Goal: Check status: Check status

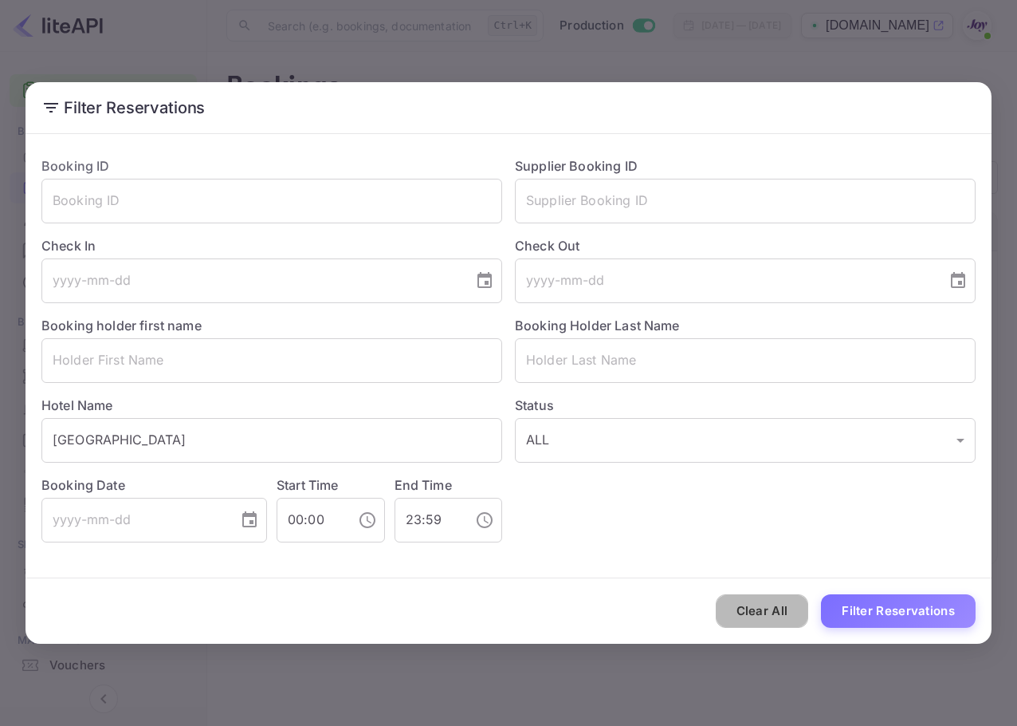
click at [765, 612] on button "Clear All" at bounding box center [762, 611] width 93 height 34
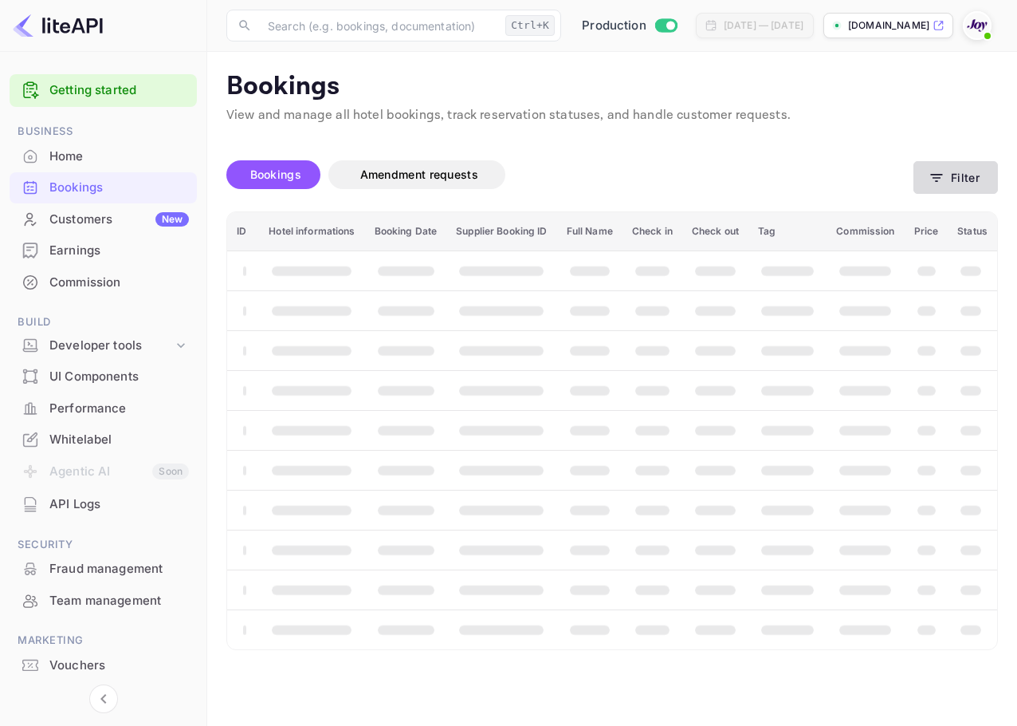
click at [950, 167] on button "Filter" at bounding box center [956, 177] width 85 height 33
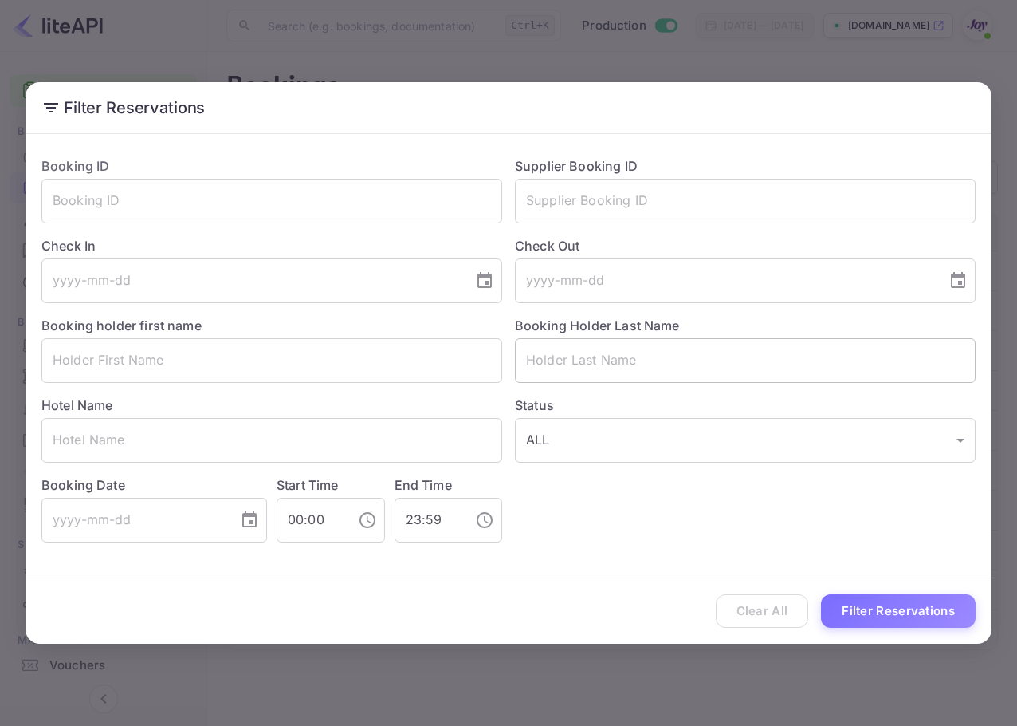
click at [590, 360] on input "text" at bounding box center [745, 360] width 461 height 45
paste input "[PERSON_NAME]"
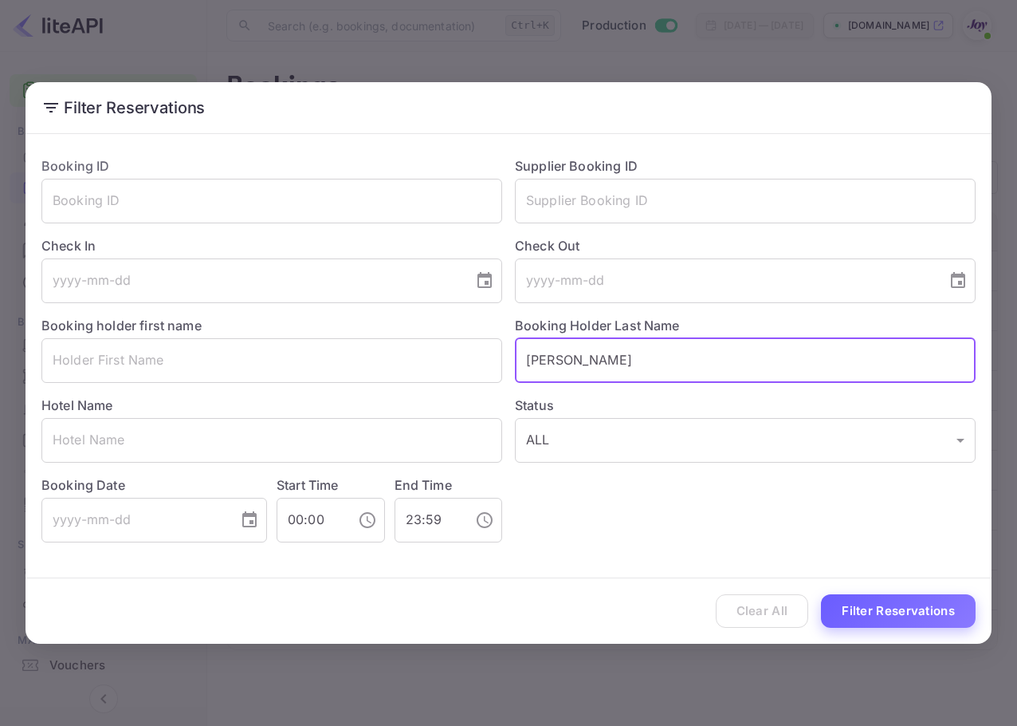
type input "[PERSON_NAME]"
click at [881, 613] on button "Filter Reservations" at bounding box center [898, 611] width 155 height 34
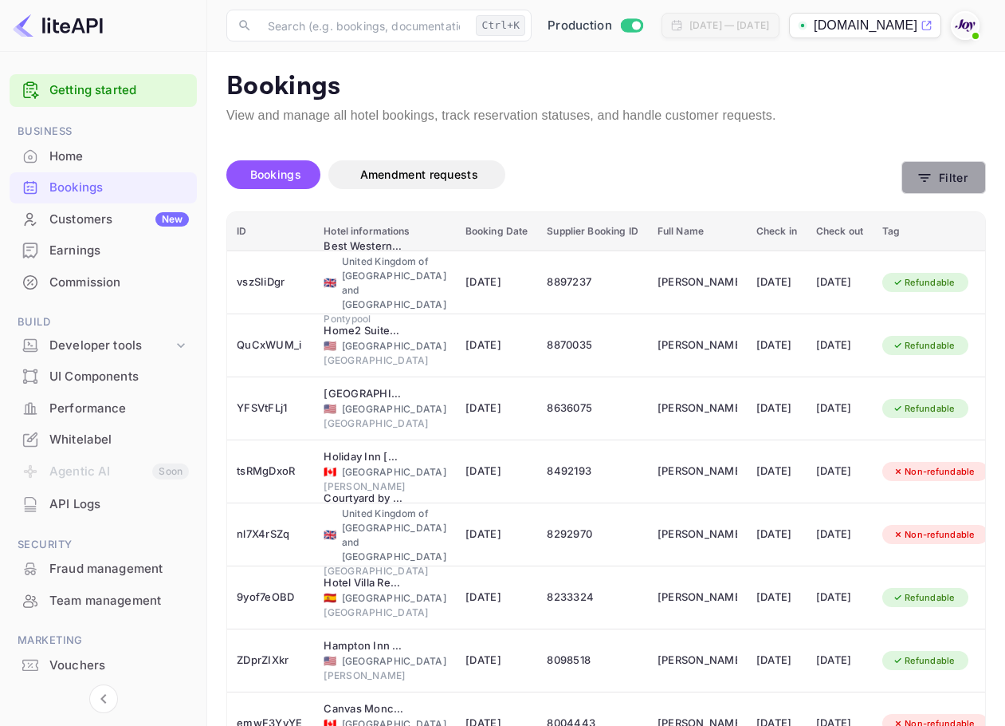
click at [948, 173] on button "Filter" at bounding box center [944, 177] width 85 height 33
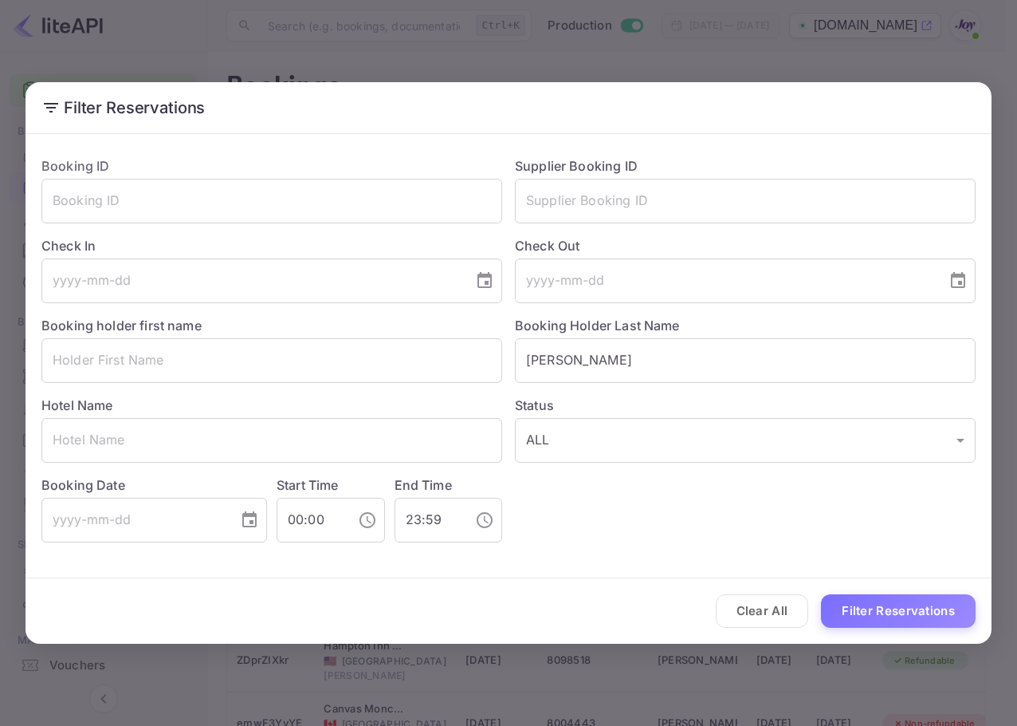
click at [352, 328] on div "Booking holder first name ​" at bounding box center [266, 343] width 474 height 80
click at [363, 341] on input "text" at bounding box center [271, 360] width 461 height 45
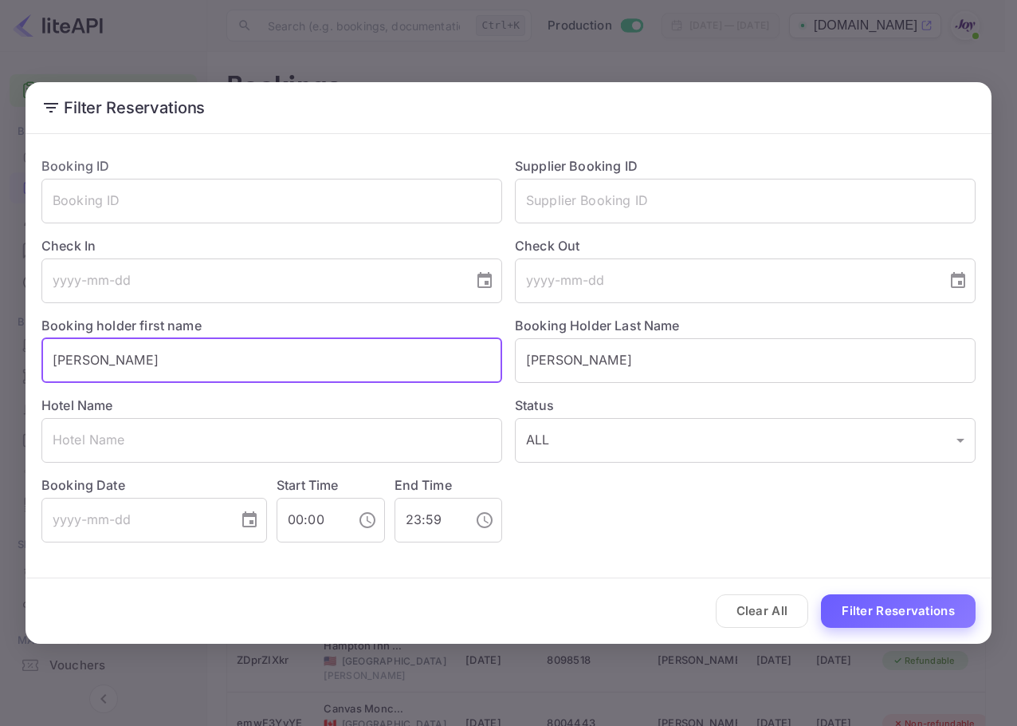
type input "[PERSON_NAME]"
drag, startPoint x: 922, startPoint y: 627, endPoint x: 911, endPoint y: 627, distance: 11.2
click at [922, 625] on button "Filter Reservations" at bounding box center [898, 611] width 155 height 34
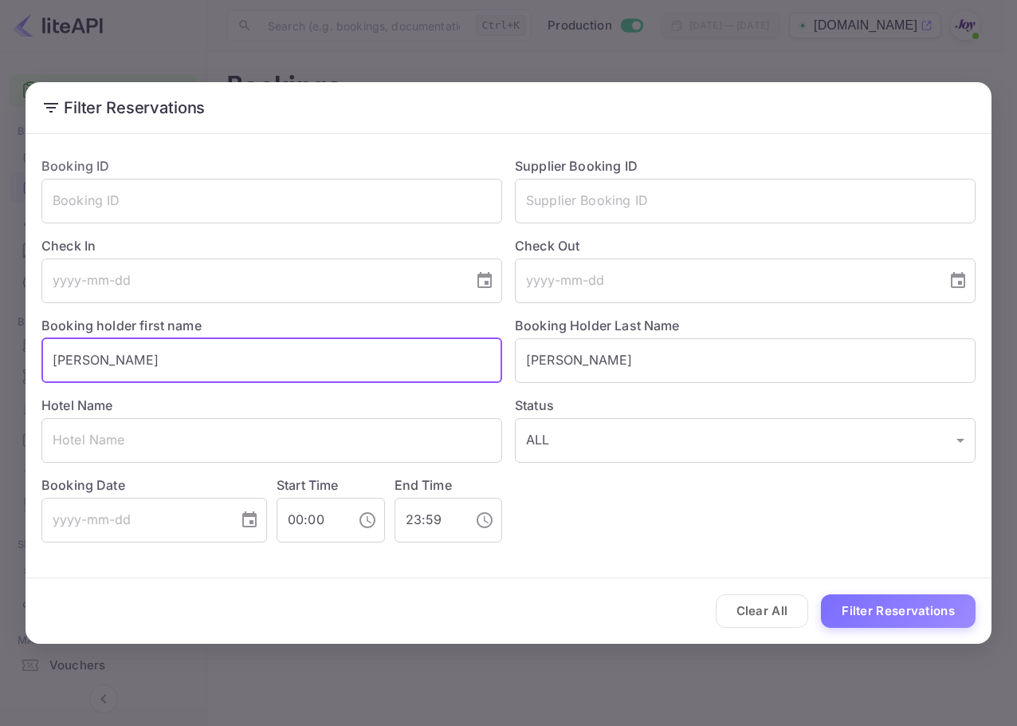
drag, startPoint x: 134, startPoint y: 368, endPoint x: 77, endPoint y: 358, distance: 57.5
click at [0, 353] on html "Getting started Business Home Bookings Customers New Earnings Commission Build …" at bounding box center [508, 363] width 1017 height 726
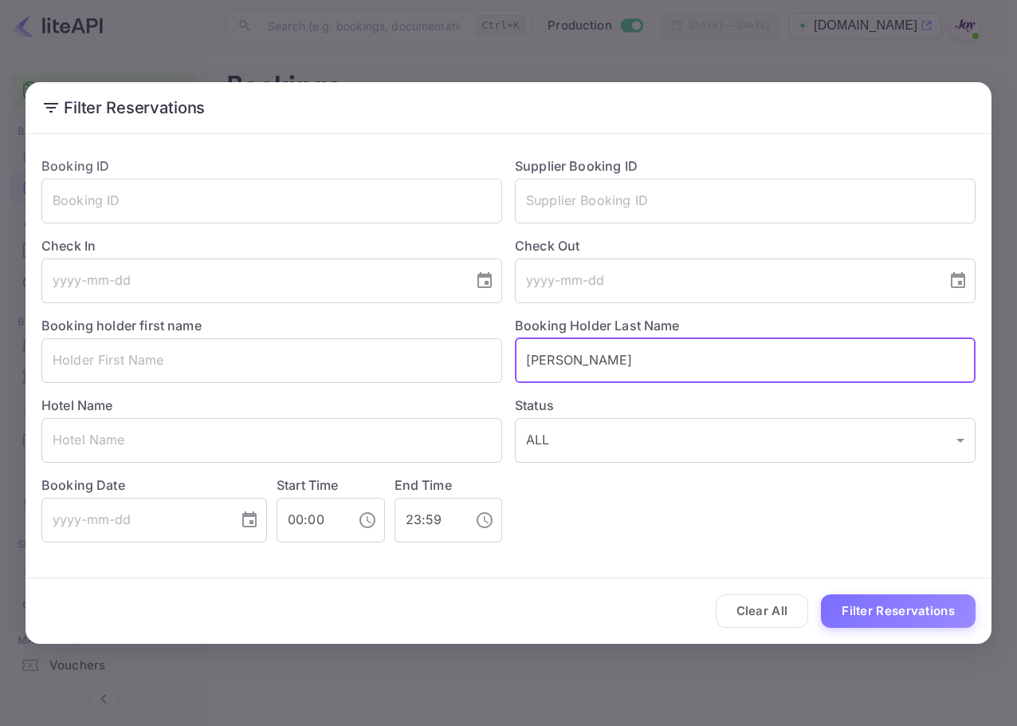
click at [536, 360] on input "[PERSON_NAME]" at bounding box center [745, 360] width 461 height 45
click at [532, 362] on input "[PERSON_NAME]" at bounding box center [745, 360] width 461 height 45
click at [527, 361] on input "[PERSON_NAME]" at bounding box center [745, 360] width 461 height 45
click at [873, 604] on button "Filter Reservations" at bounding box center [898, 611] width 155 height 34
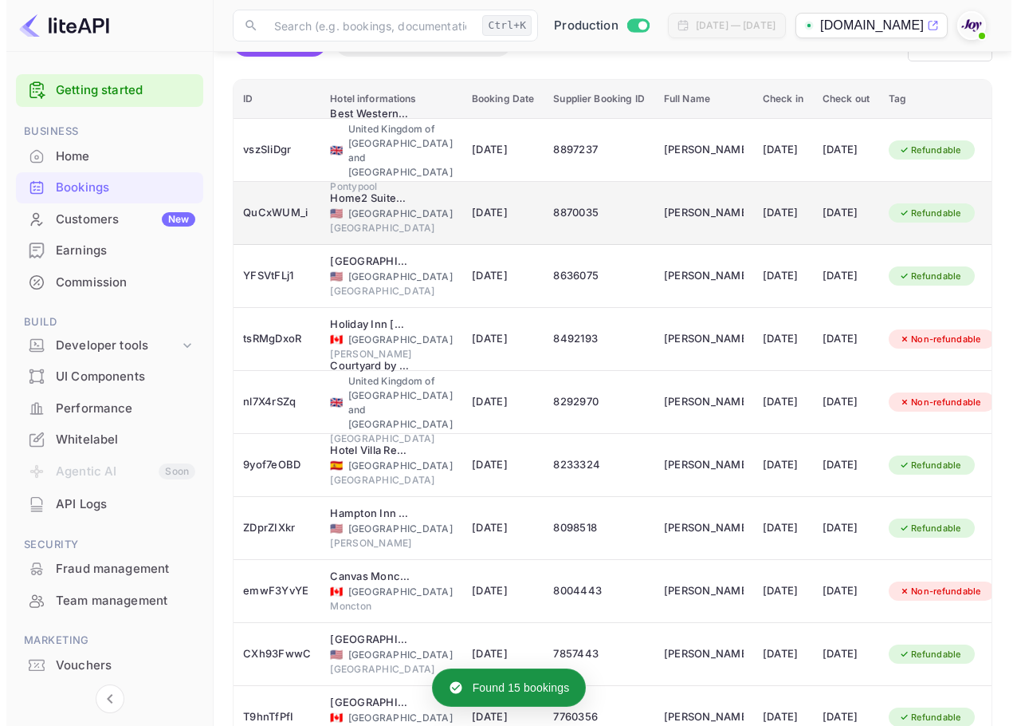
scroll to position [239, 0]
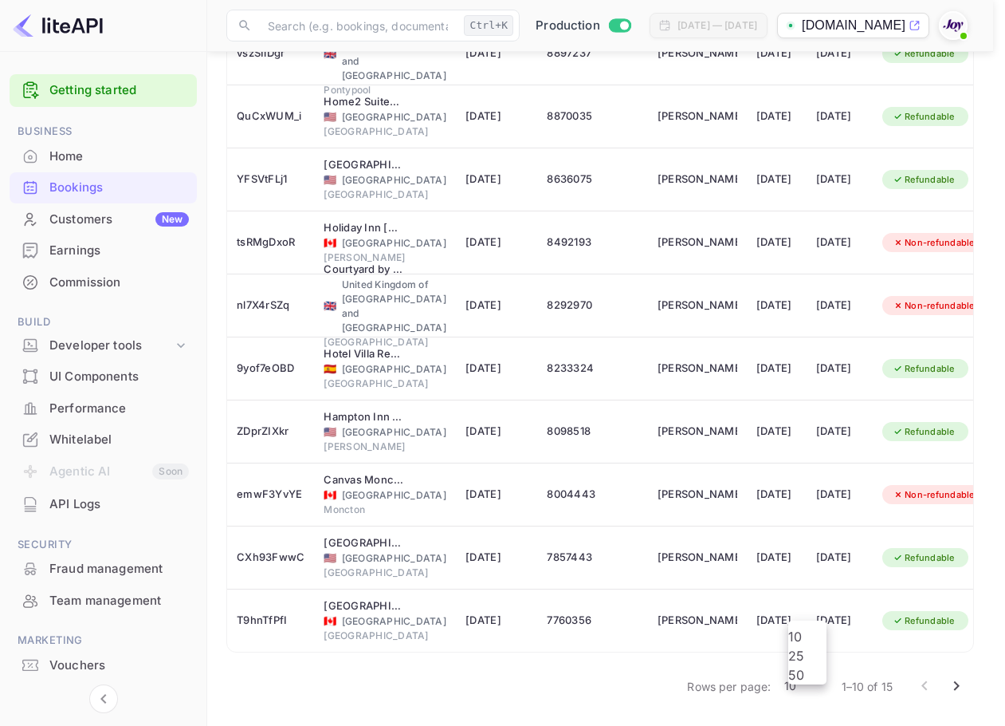
click at [817, 686] on body "Getting started Business Home Bookings Customers New Earnings Commission Build …" at bounding box center [502, 248] width 1005 height 954
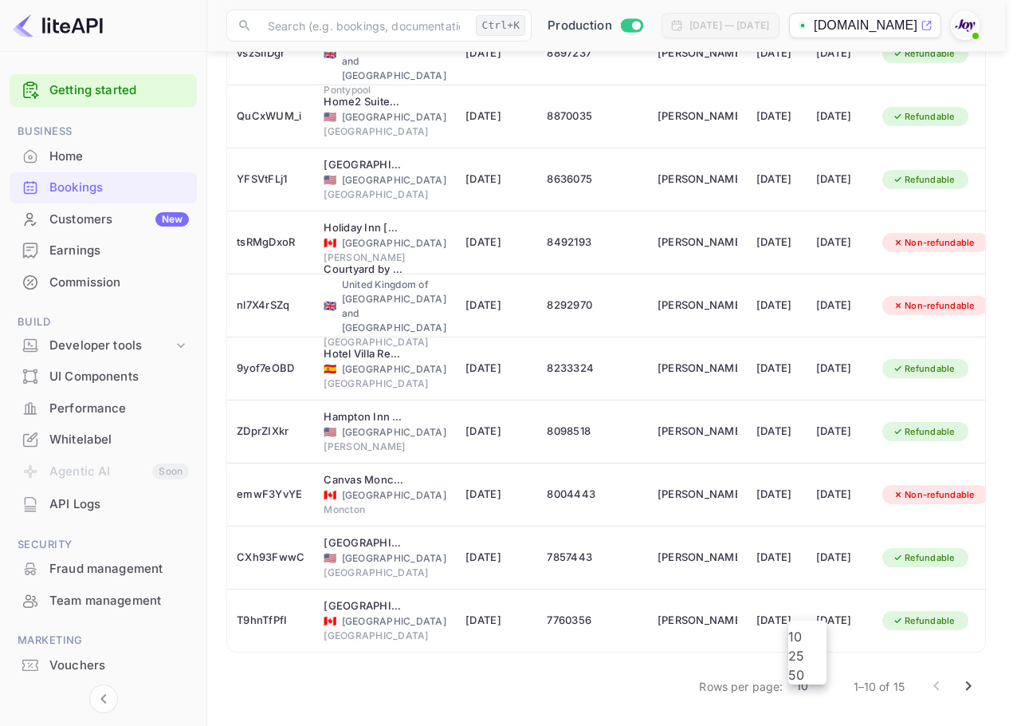
click at [816, 665] on li "25" at bounding box center [808, 655] width 38 height 19
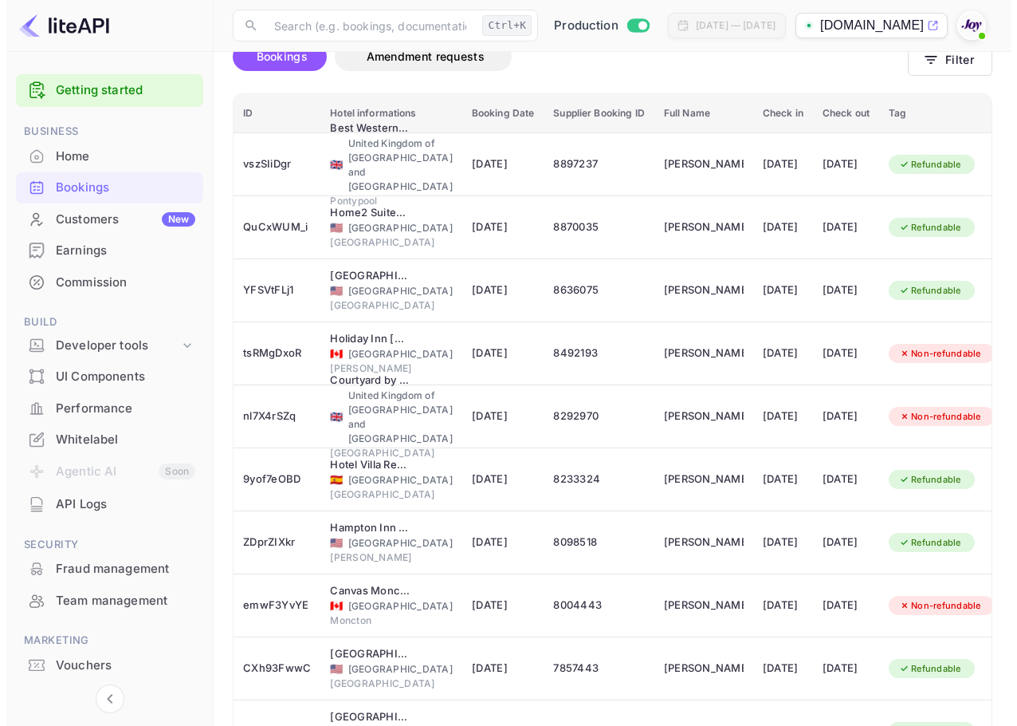
scroll to position [0, 0]
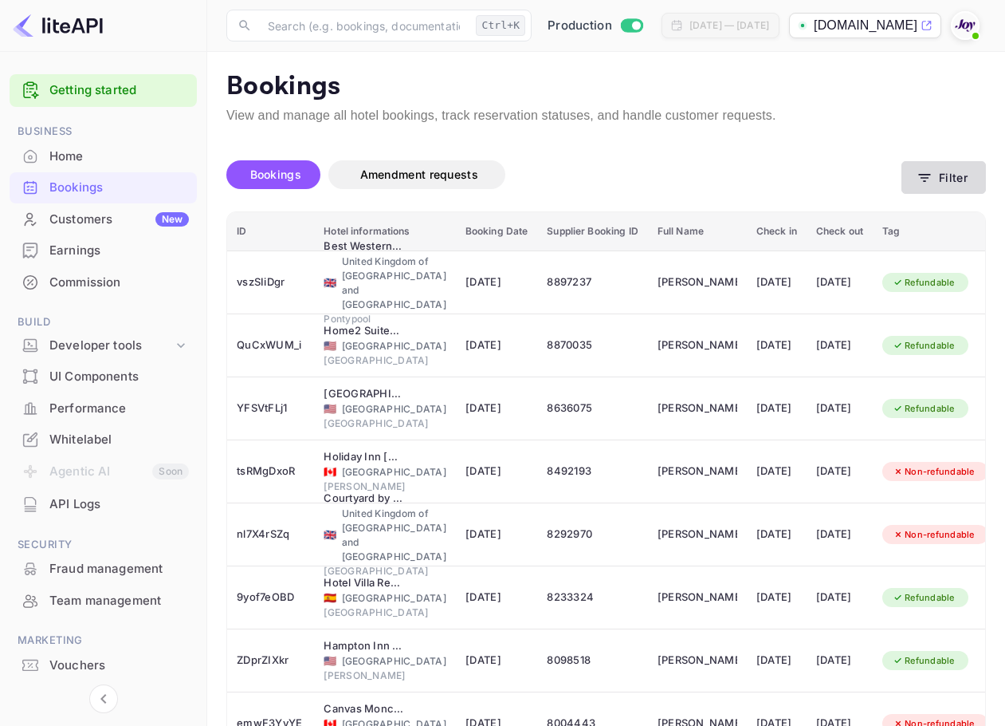
click at [936, 173] on button "Filter" at bounding box center [944, 177] width 85 height 33
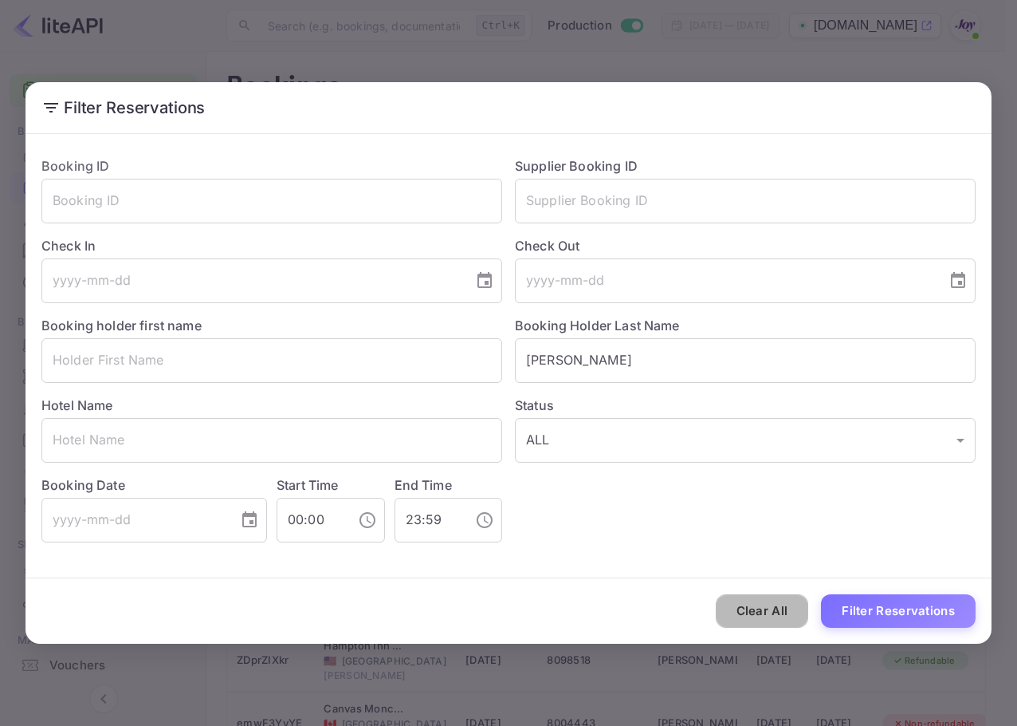
click at [793, 612] on button "Clear All" at bounding box center [762, 611] width 93 height 34
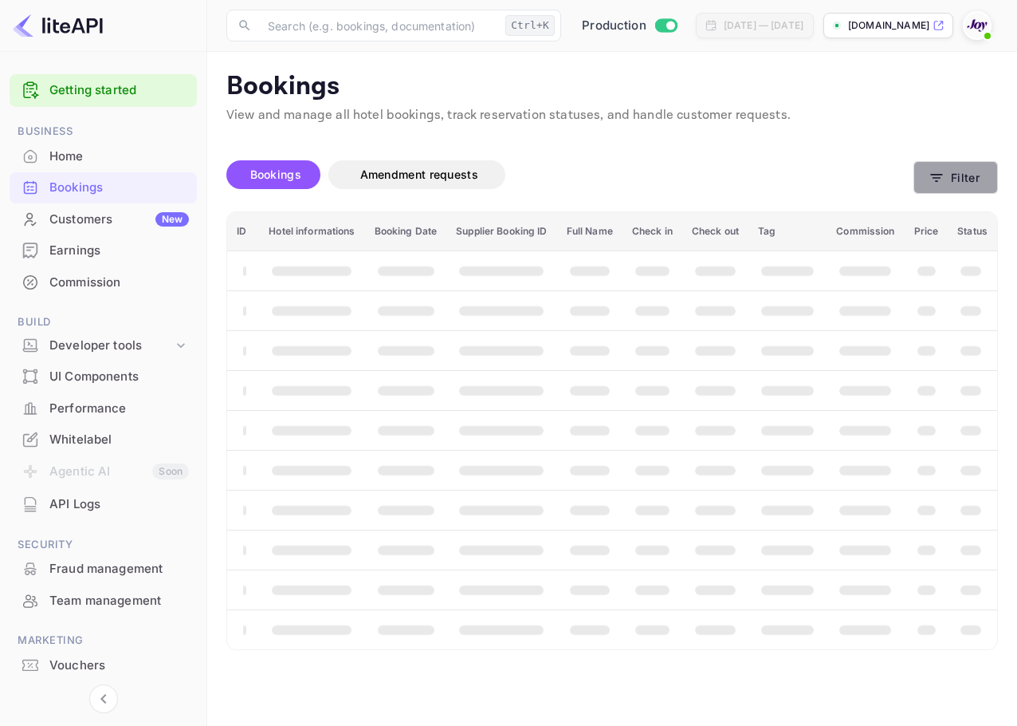
click at [958, 172] on button "Filter" at bounding box center [956, 177] width 85 height 33
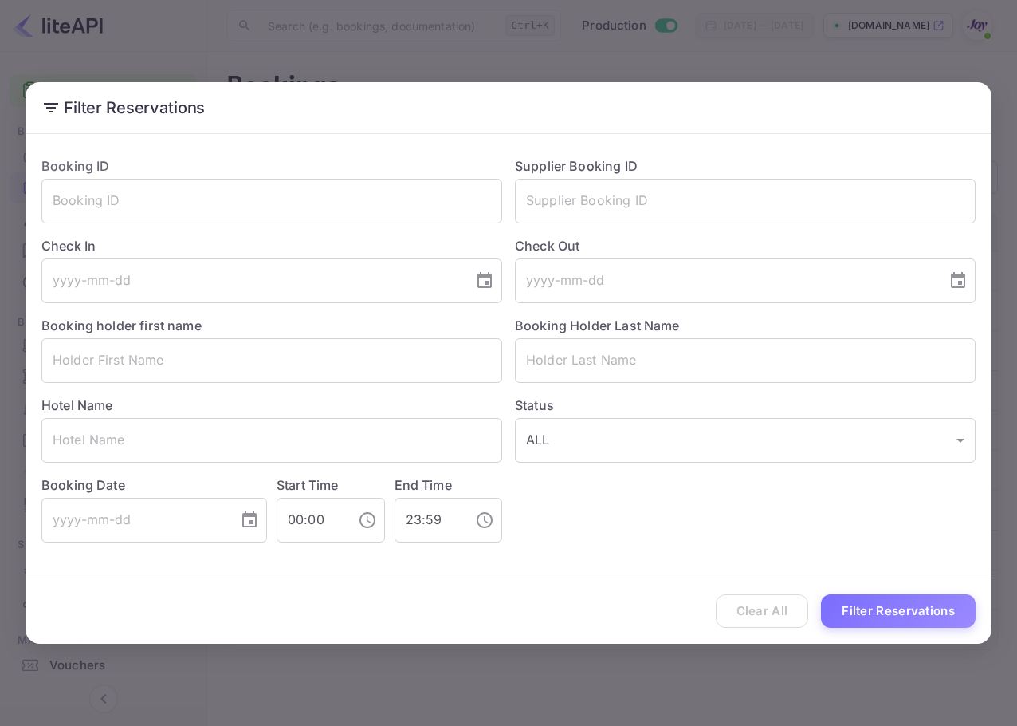
click at [970, 79] on div "Filter Reservations Booking ID ​ Supplier Booking ID ​ Check In ​ Check Out ​ B…" at bounding box center [508, 363] width 1017 height 726
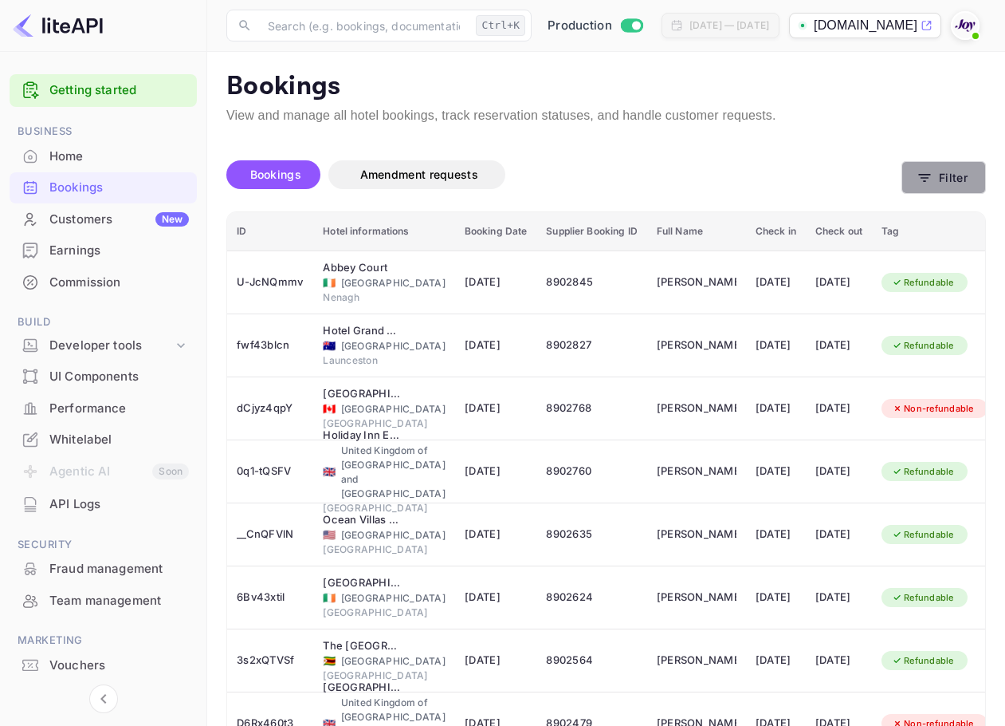
click at [966, 180] on button "Filter" at bounding box center [944, 177] width 85 height 33
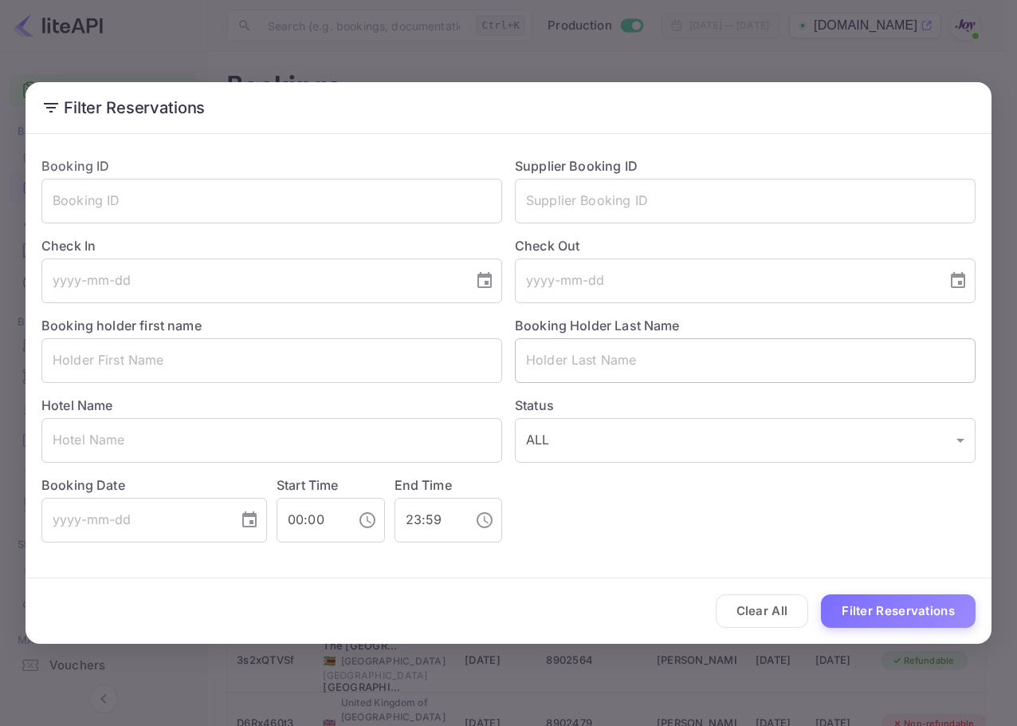
click at [638, 376] on input "text" at bounding box center [745, 360] width 461 height 45
paste input "Puddifant"
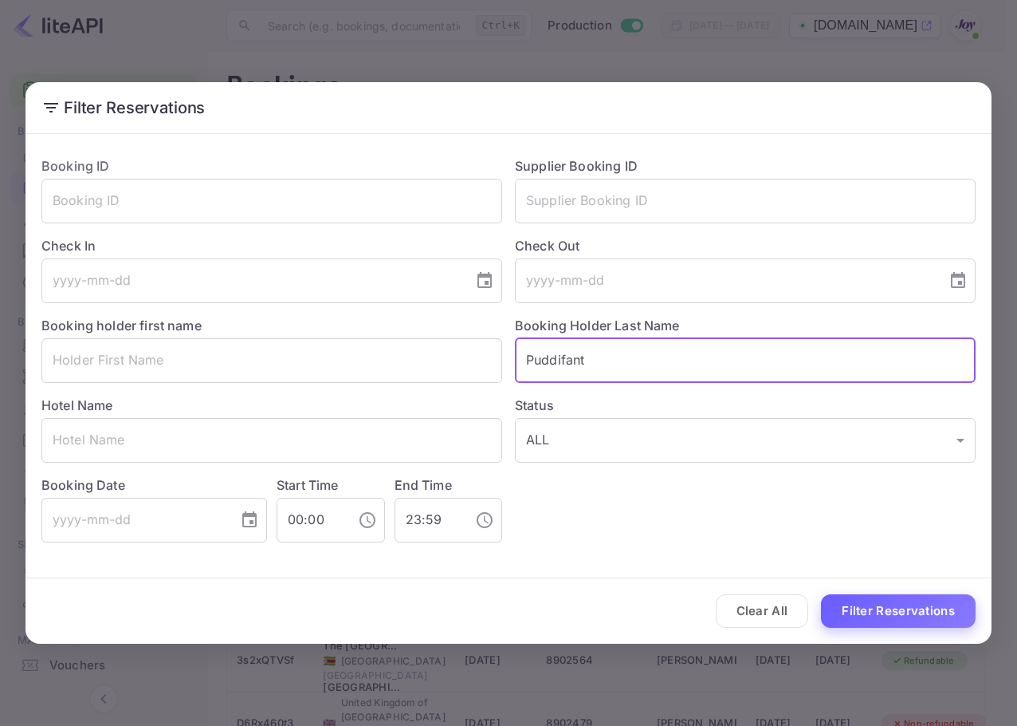
type input "Puddifant"
click at [908, 615] on button "Filter Reservations" at bounding box center [898, 611] width 155 height 34
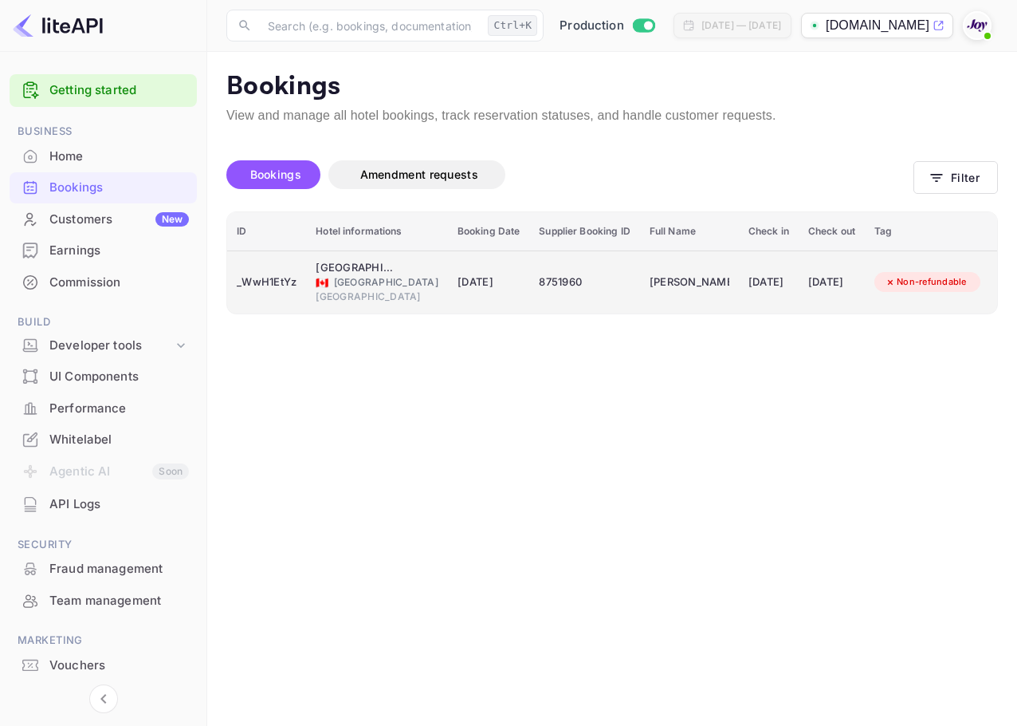
click at [799, 267] on td "[DATE]" at bounding box center [832, 281] width 66 height 63
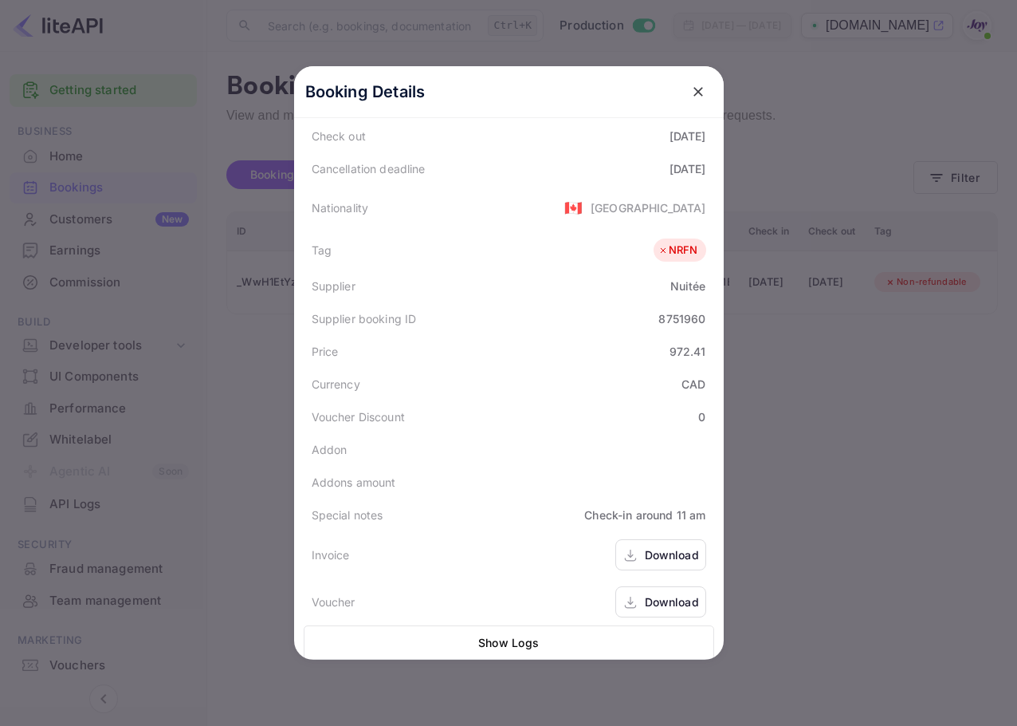
scroll to position [356, 0]
click at [628, 547] on icon at bounding box center [631, 555] width 16 height 17
click at [690, 593] on div "Download" at bounding box center [672, 601] width 54 height 17
click at [676, 546] on div "Download" at bounding box center [672, 554] width 54 height 17
click at [700, 91] on button "close" at bounding box center [698, 91] width 29 height 29
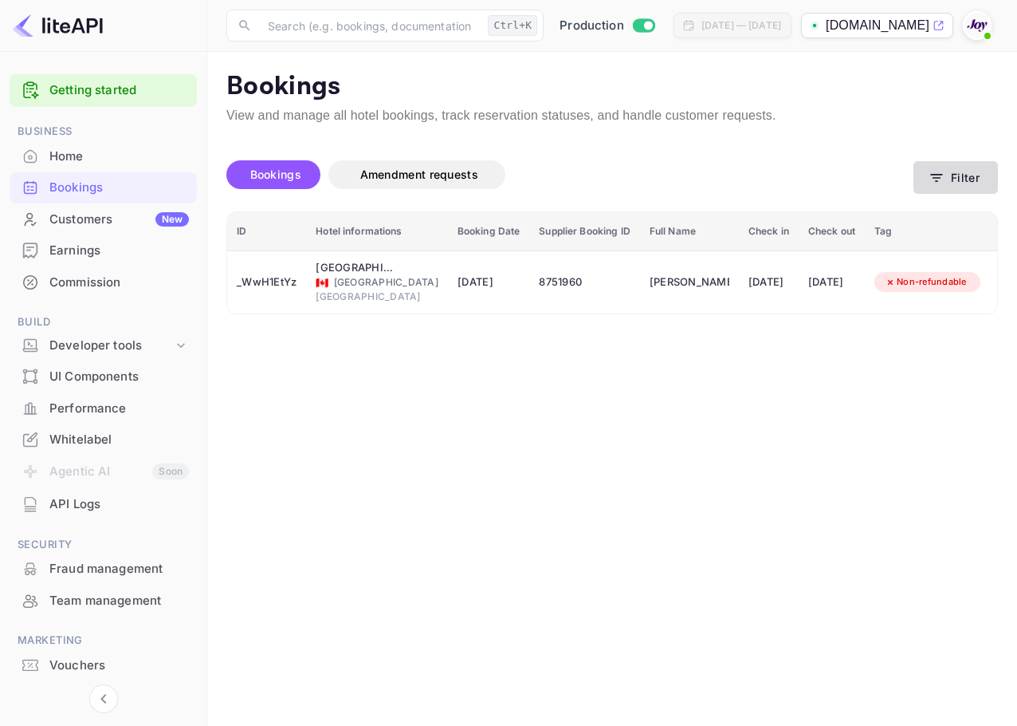
click at [941, 190] on button "Filter" at bounding box center [956, 177] width 85 height 33
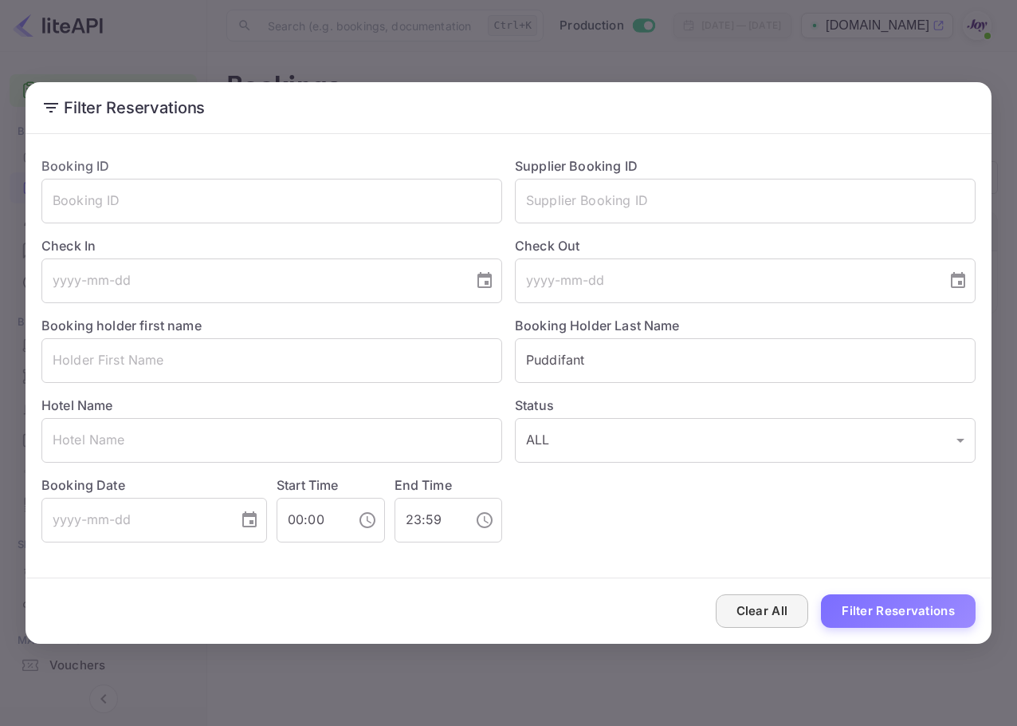
click at [779, 613] on button "Clear All" at bounding box center [762, 611] width 93 height 34
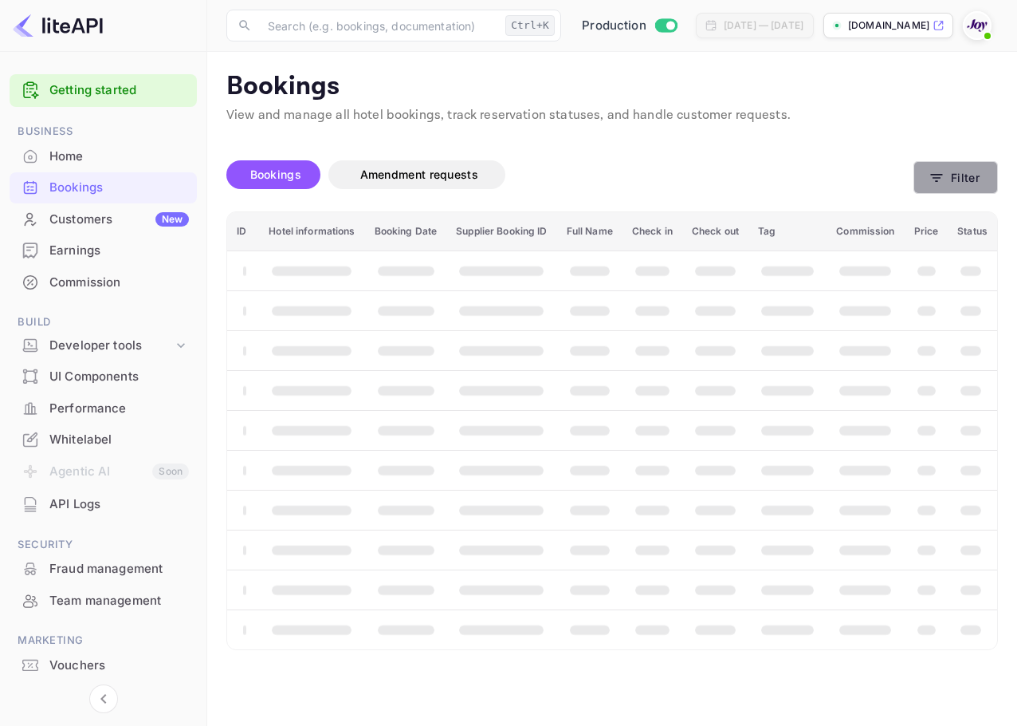
click at [946, 186] on button "Filter" at bounding box center [956, 177] width 85 height 33
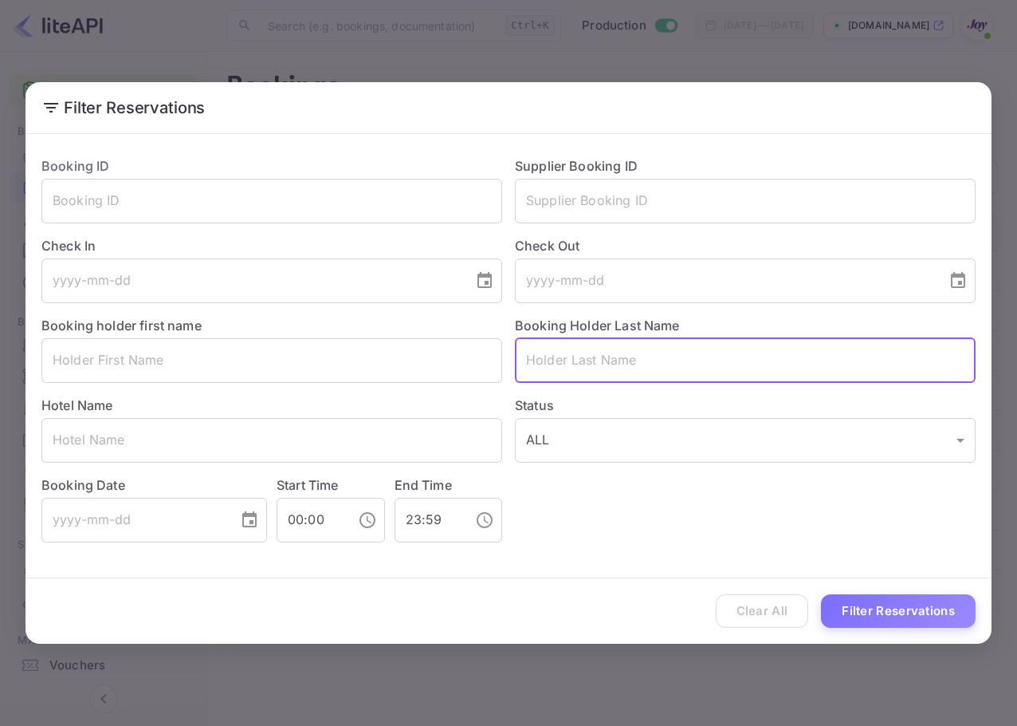
click at [645, 360] on input "text" at bounding box center [745, 360] width 461 height 45
paste input "Atai"
type input "Atai"
click at [879, 594] on button "Filter Reservations" at bounding box center [898, 611] width 155 height 34
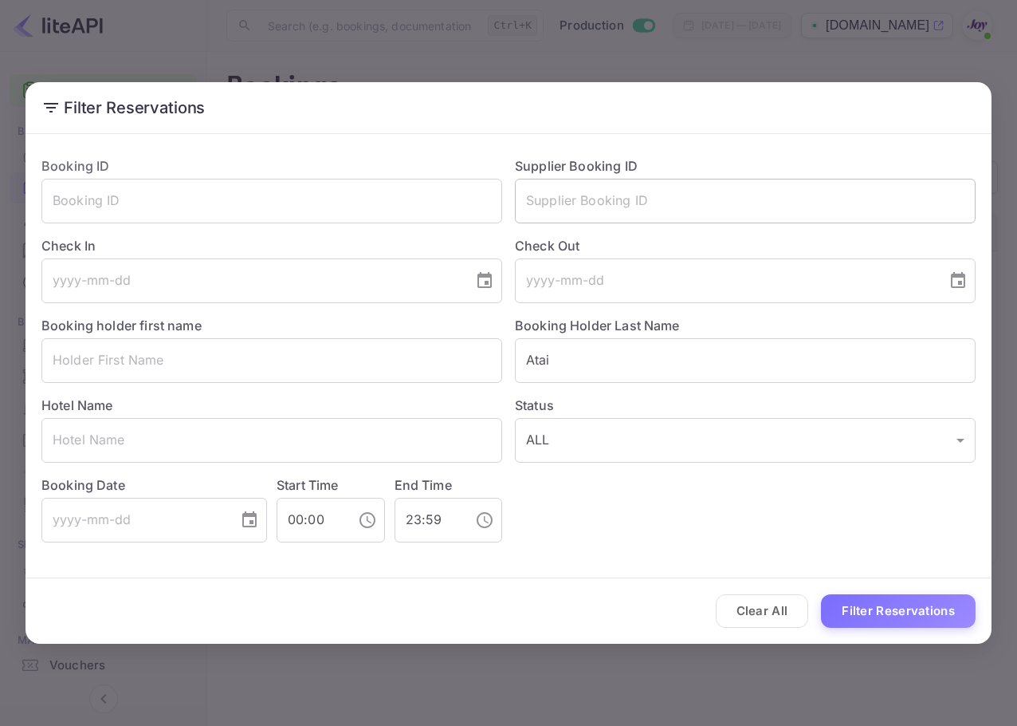
click at [643, 199] on input "text" at bounding box center [745, 201] width 461 height 45
paste input "8870833"
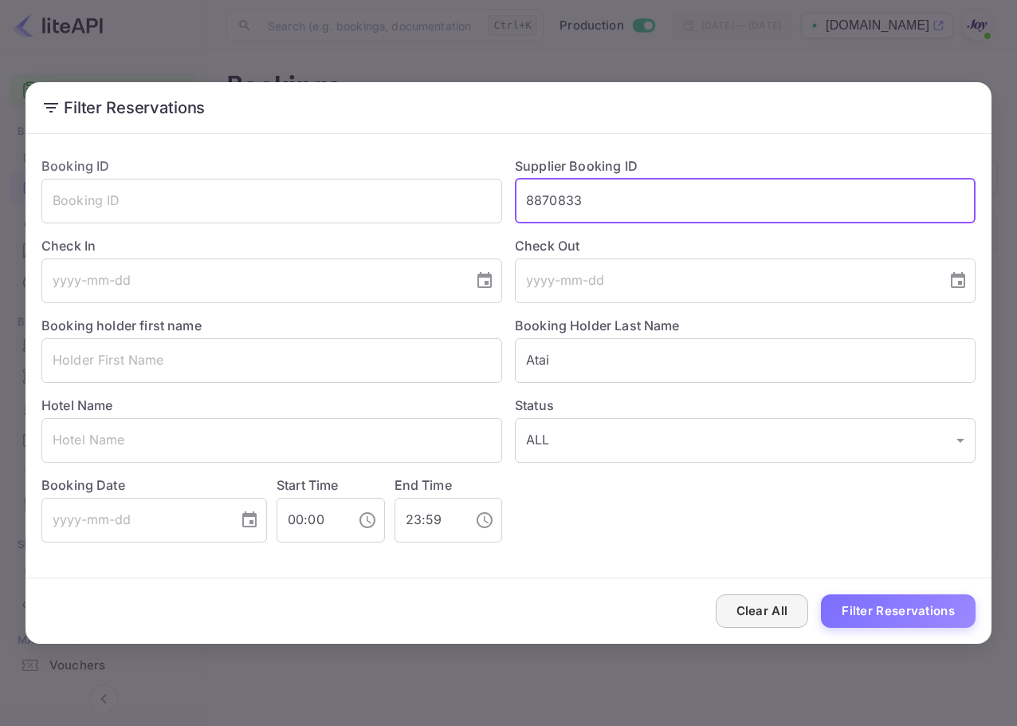
type input "8870833"
click at [748, 612] on button "Clear All" at bounding box center [762, 611] width 93 height 34
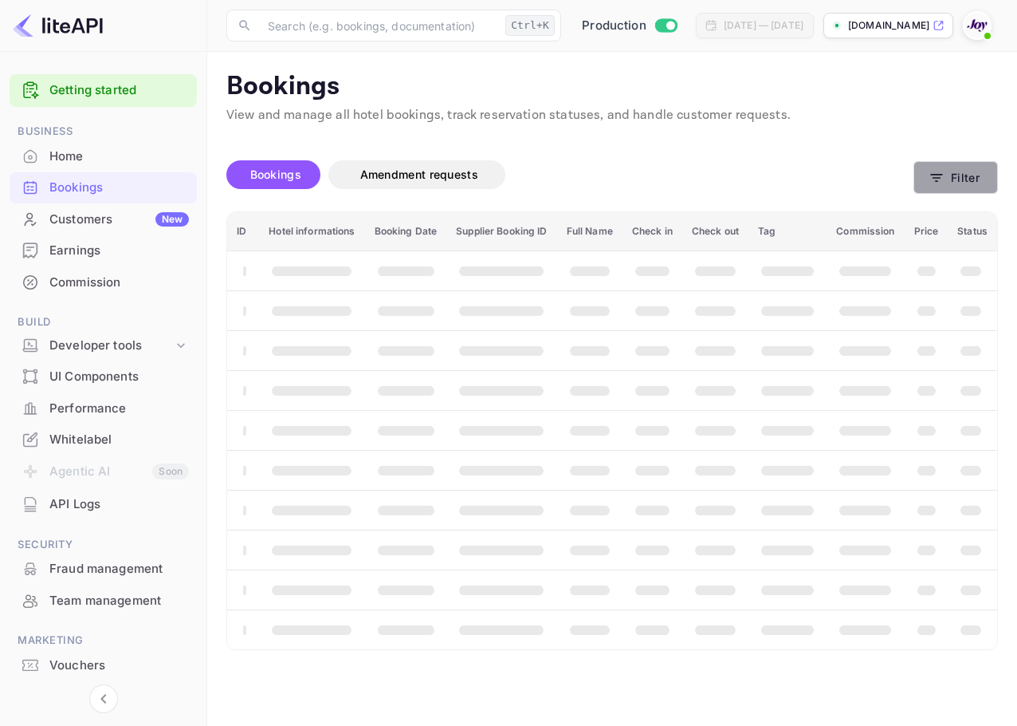
click at [977, 189] on button "Filter" at bounding box center [956, 177] width 85 height 33
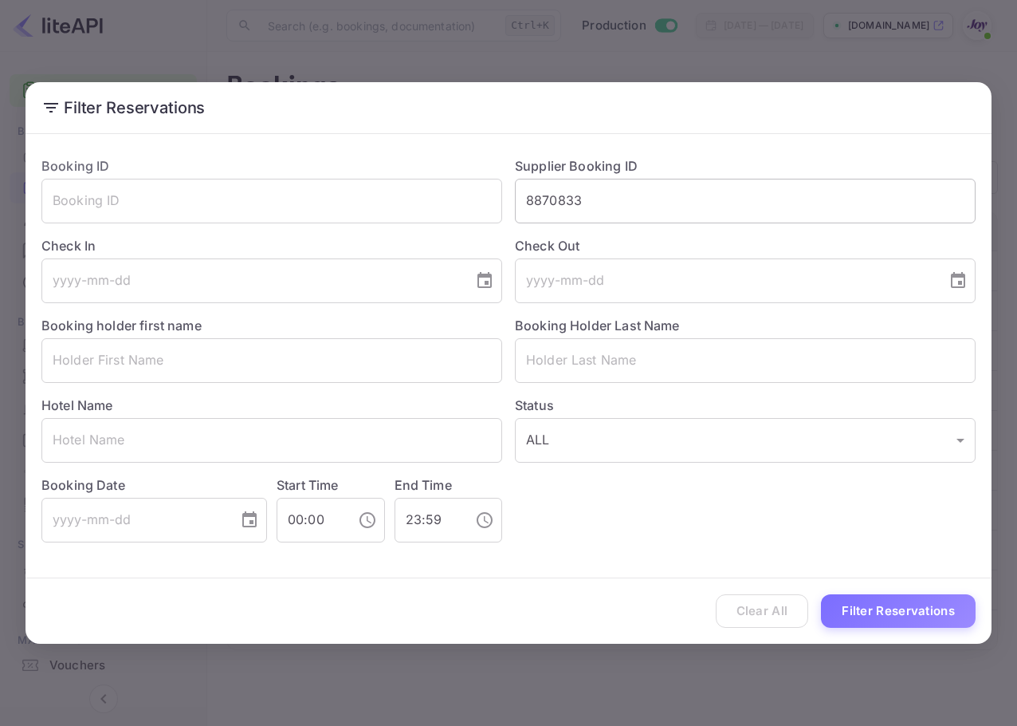
click at [835, 207] on input "8870833" at bounding box center [745, 201] width 461 height 45
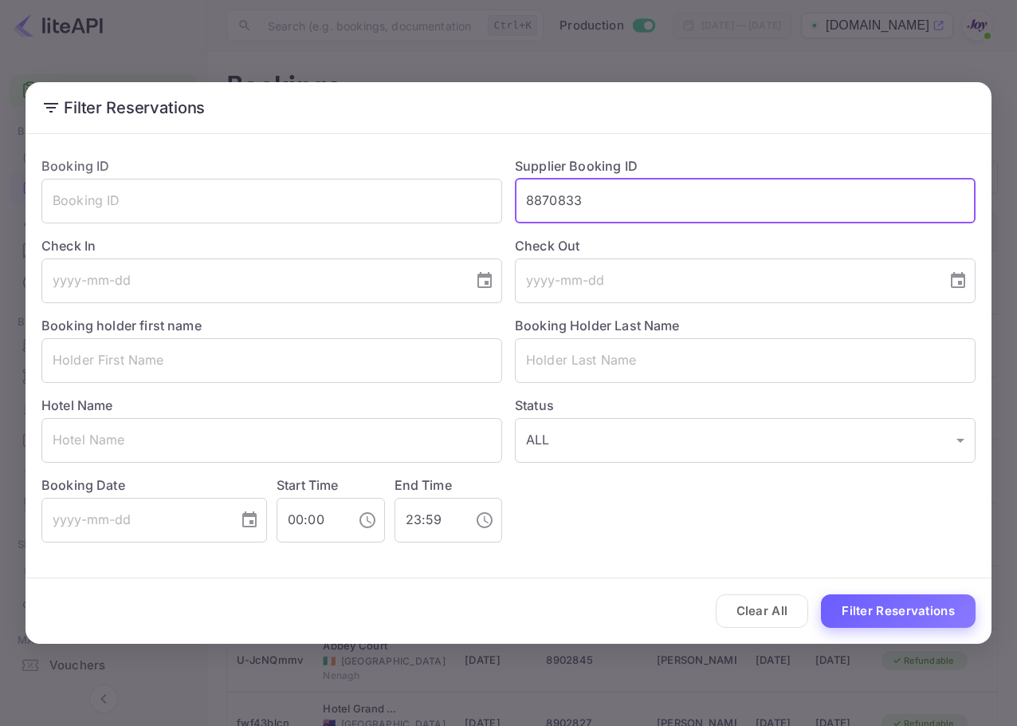
click at [906, 606] on button "Filter Reservations" at bounding box center [898, 611] width 155 height 34
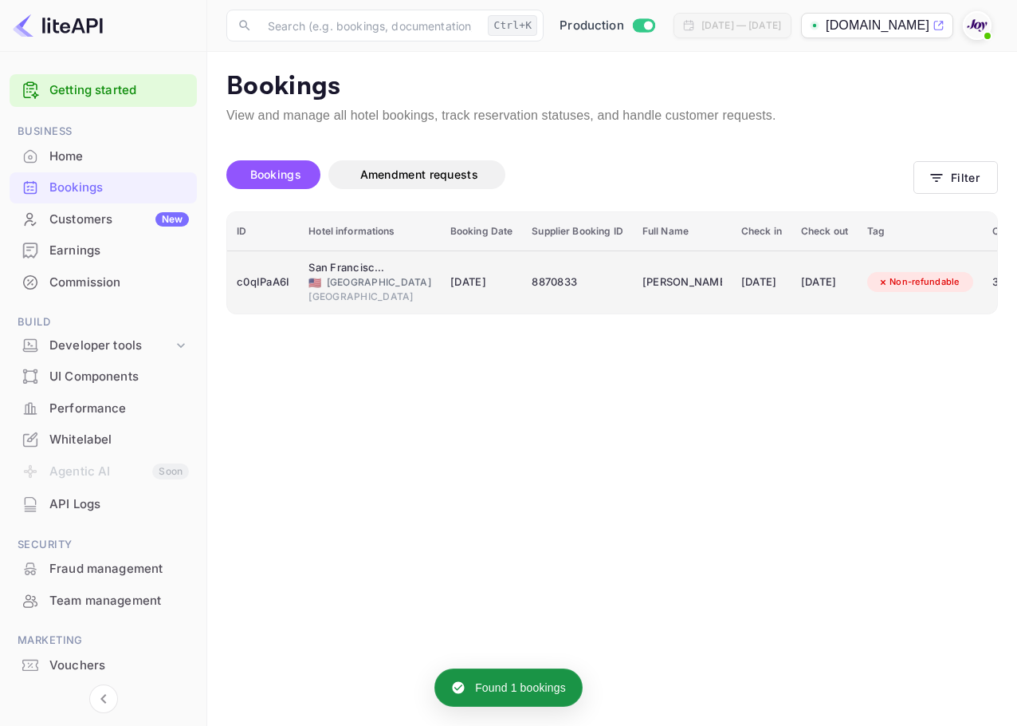
drag, startPoint x: 912, startPoint y: 588, endPoint x: 800, endPoint y: 267, distance: 339.7
click at [800, 267] on td "[DATE]" at bounding box center [825, 281] width 66 height 63
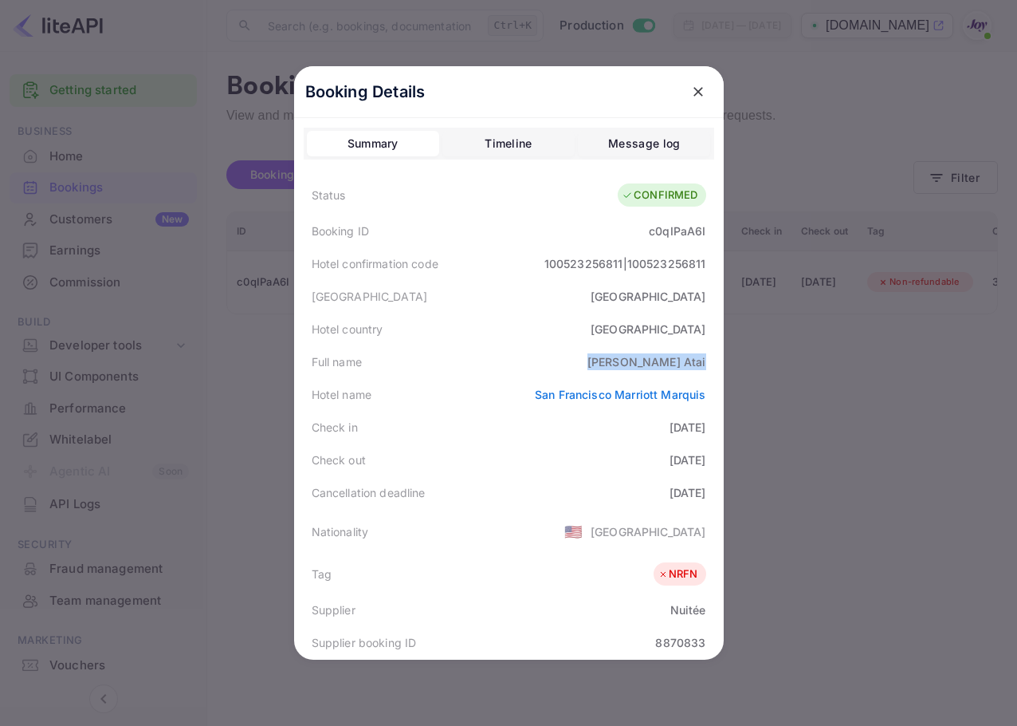
drag, startPoint x: 627, startPoint y: 352, endPoint x: 706, endPoint y: 358, distance: 79.1
click at [706, 358] on div "Full name [PERSON_NAME]" at bounding box center [509, 361] width 411 height 33
copy div "[PERSON_NAME]"
drag, startPoint x: 640, startPoint y: 233, endPoint x: 590, endPoint y: 9, distance: 229.6
click at [701, 234] on div "Booking ID c0qIPaA6I" at bounding box center [509, 230] width 411 height 33
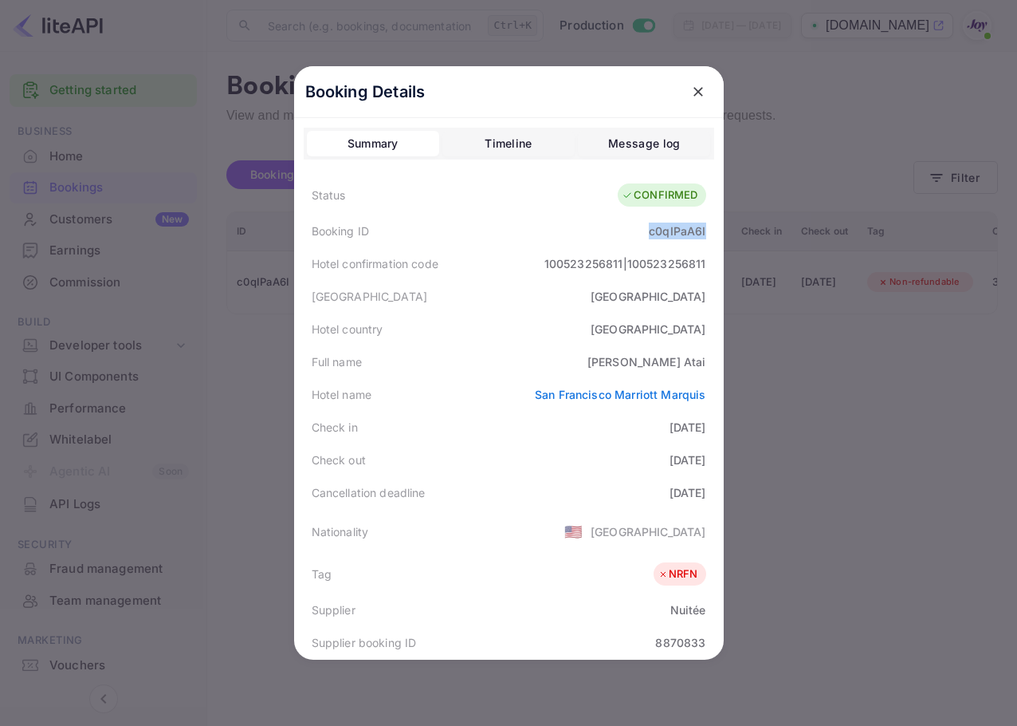
copy div "c0qIPaA6I"
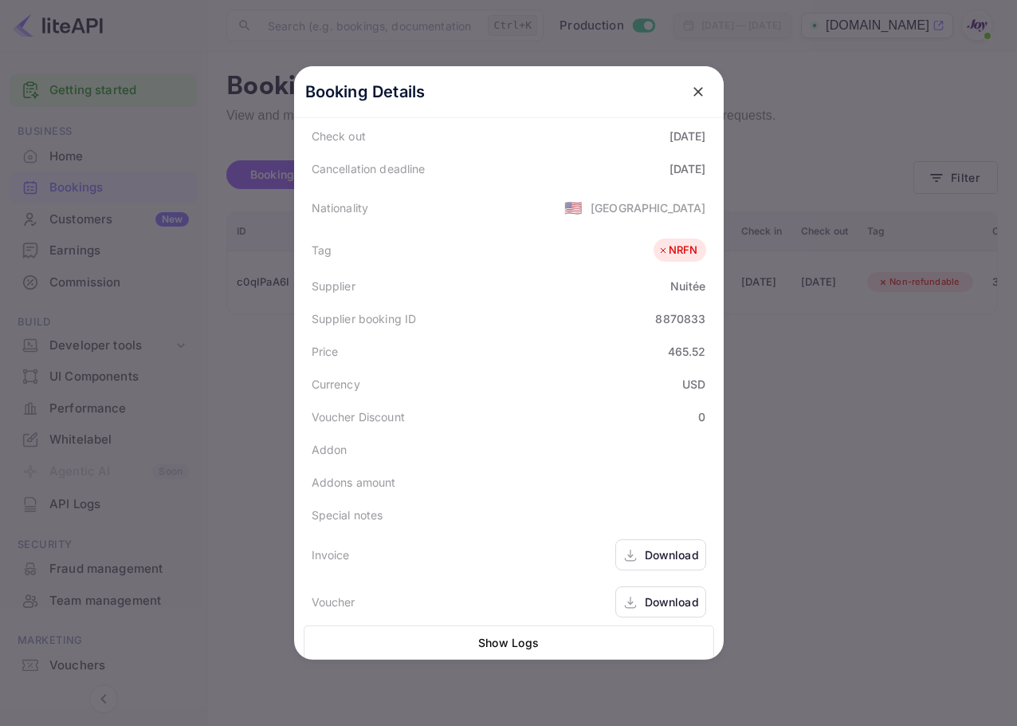
click at [644, 586] on div "Download" at bounding box center [661, 601] width 91 height 31
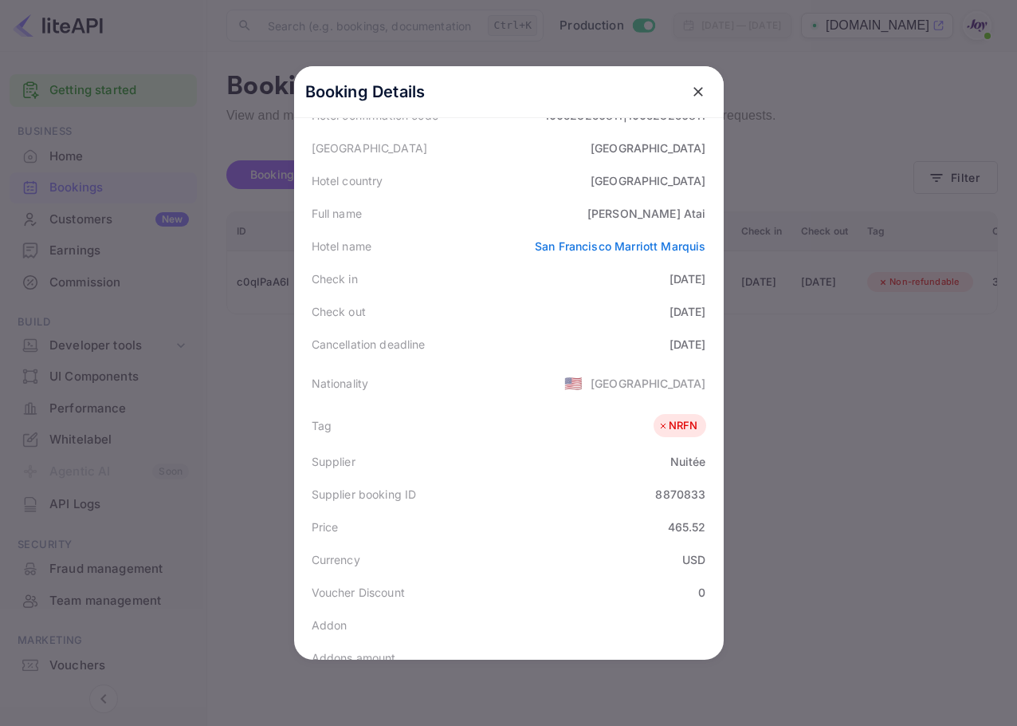
scroll to position [0, 0]
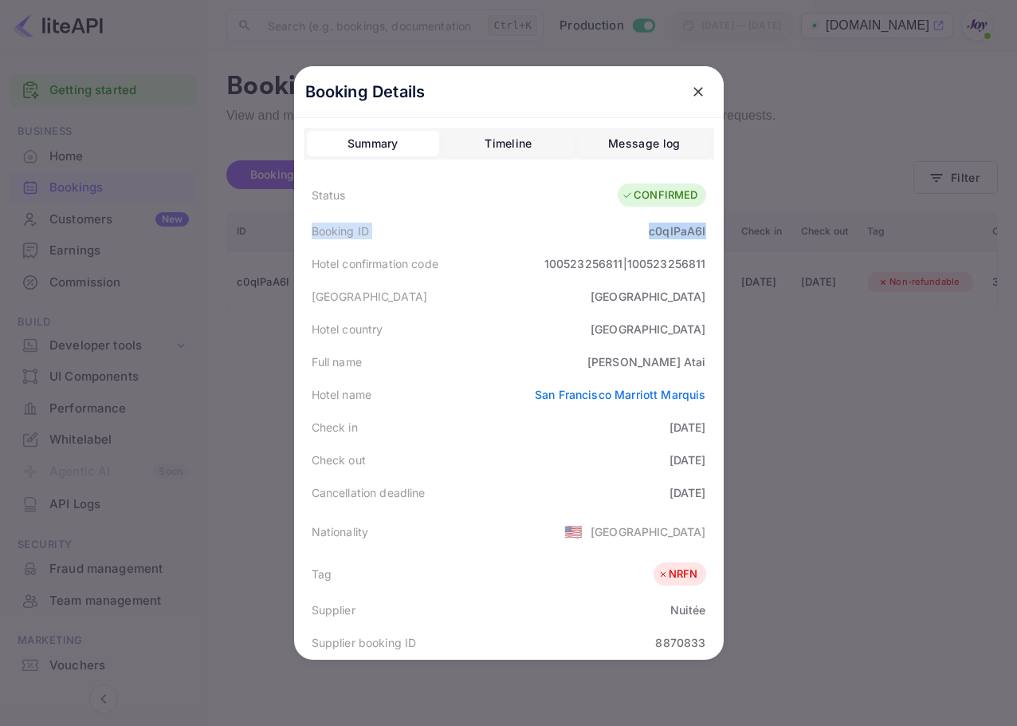
drag, startPoint x: 301, startPoint y: 222, endPoint x: 726, endPoint y: 232, distance: 425.1
click at [724, 232] on div "Booking Details Summary Timeline Message log Status CONFIRMED Booking ID c0qIPa…" at bounding box center [509, 362] width 430 height 593
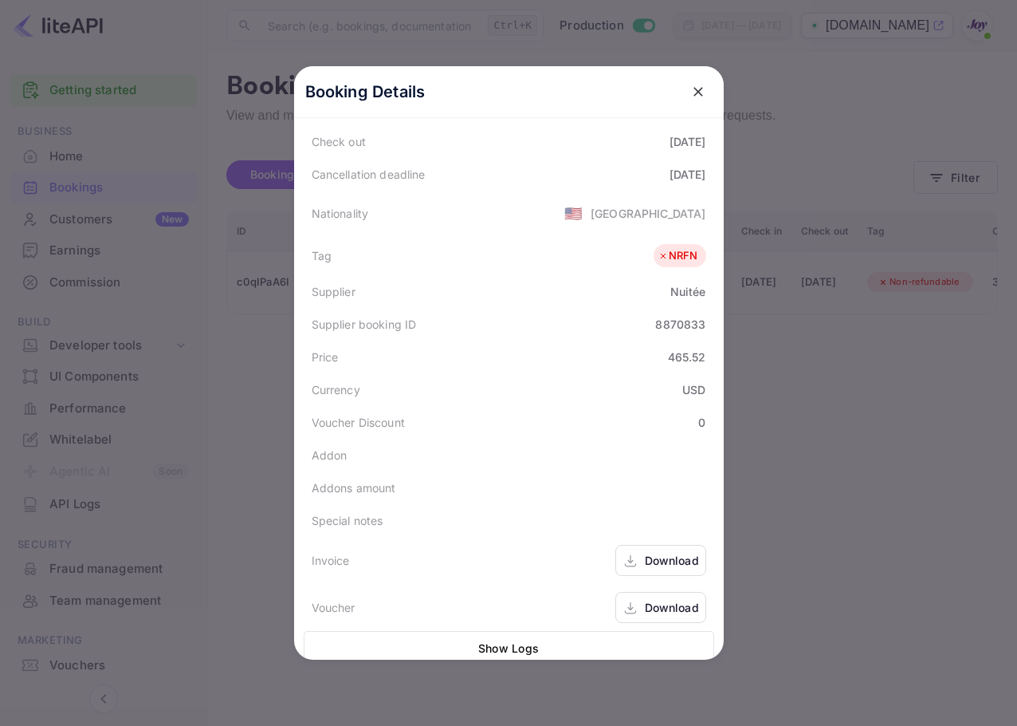
scroll to position [319, 0]
drag, startPoint x: 664, startPoint y: 328, endPoint x: 699, endPoint y: 329, distance: 35.1
click at [699, 329] on div "Supplier booking ID 8870833" at bounding box center [509, 323] width 411 height 33
click at [690, 96] on icon "close" at bounding box center [698, 92] width 16 height 16
